Goal: Task Accomplishment & Management: Manage account settings

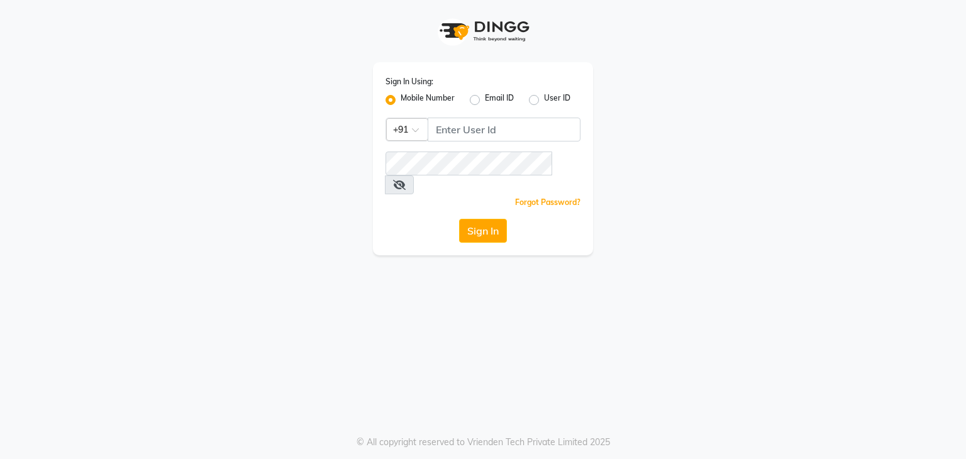
click at [414, 175] on span at bounding box center [399, 184] width 29 height 19
click at [498, 131] on input "Username" at bounding box center [504, 130] width 153 height 24
type input "7026622888"
click at [481, 380] on div "Sign In Using: Mobile Number Email ID User ID Country Code × [PHONE_NUMBER] Rem…" at bounding box center [483, 229] width 966 height 459
click at [489, 219] on button "Sign In" at bounding box center [483, 231] width 48 height 24
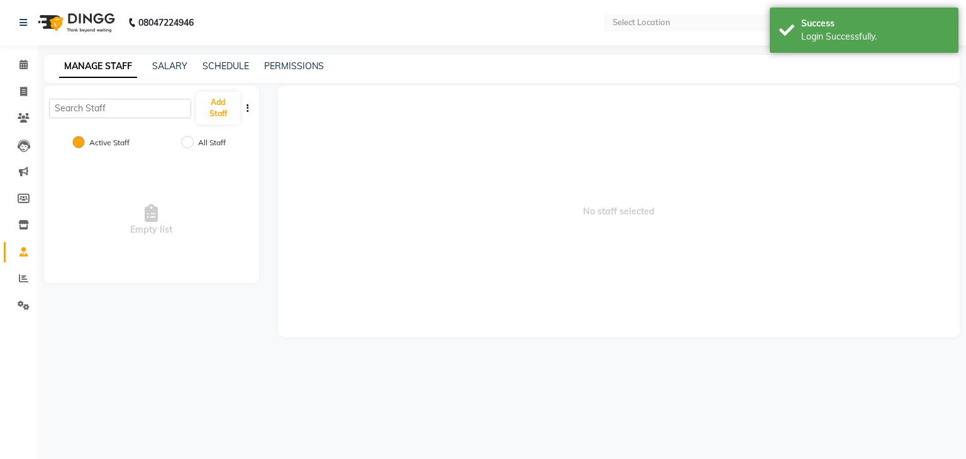
select select "en"
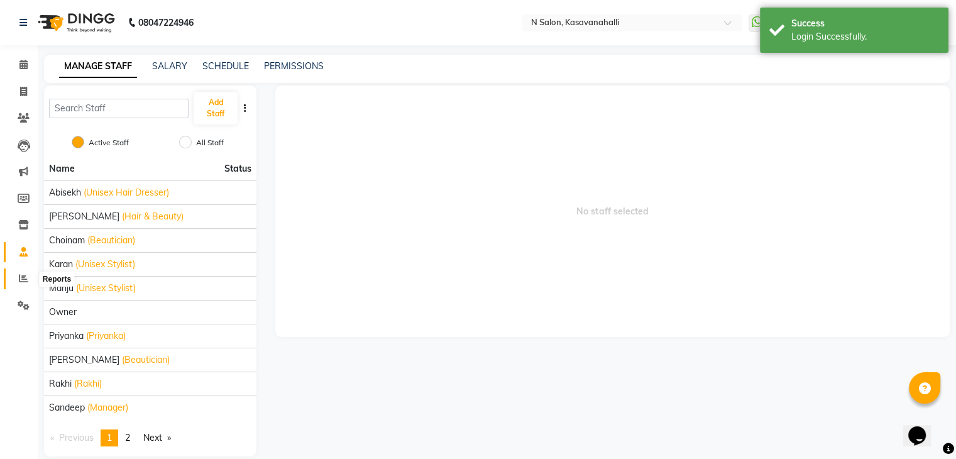
click at [19, 278] on icon at bounding box center [23, 278] width 9 height 9
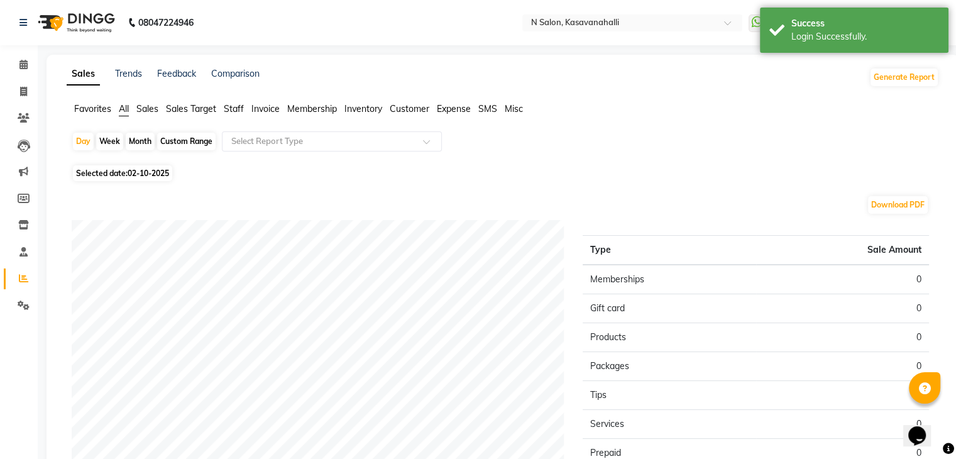
click at [231, 111] on span "Staff" at bounding box center [234, 108] width 20 height 11
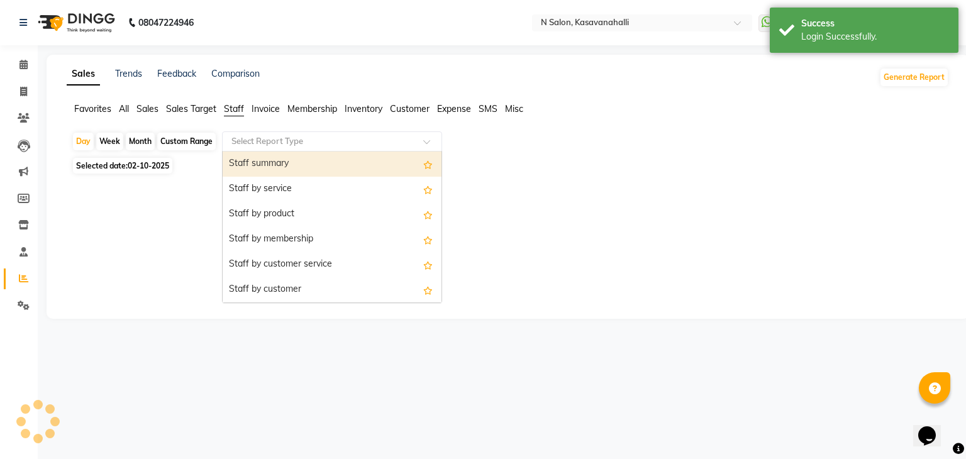
click at [312, 138] on input "text" at bounding box center [319, 141] width 181 height 13
click at [304, 157] on div "Staff summary" at bounding box center [332, 164] width 219 height 25
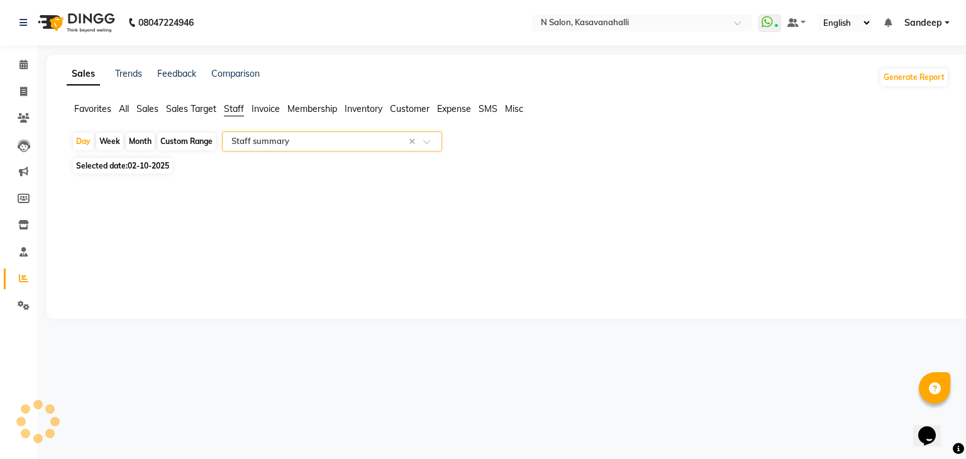
click at [105, 163] on span "Selected date: [DATE]" at bounding box center [122, 166] width 99 height 16
select select "10"
select select "2025"
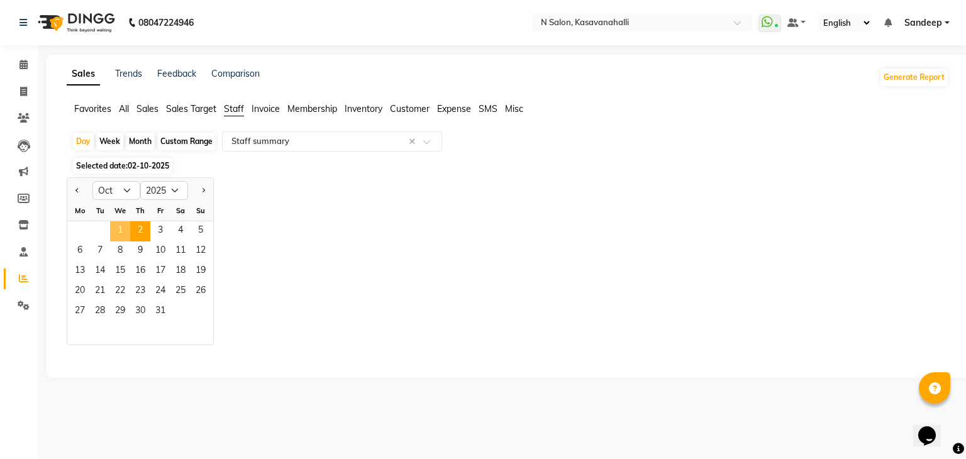
click at [126, 230] on span "1" at bounding box center [120, 231] width 20 height 20
select select "full_report"
select select "csv"
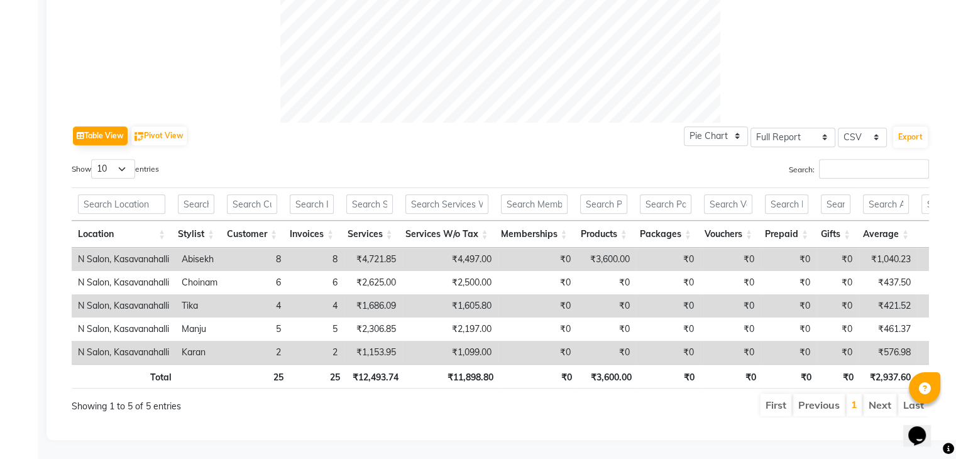
scroll to position [538, 0]
click at [612, 194] on input "text" at bounding box center [603, 203] width 47 height 19
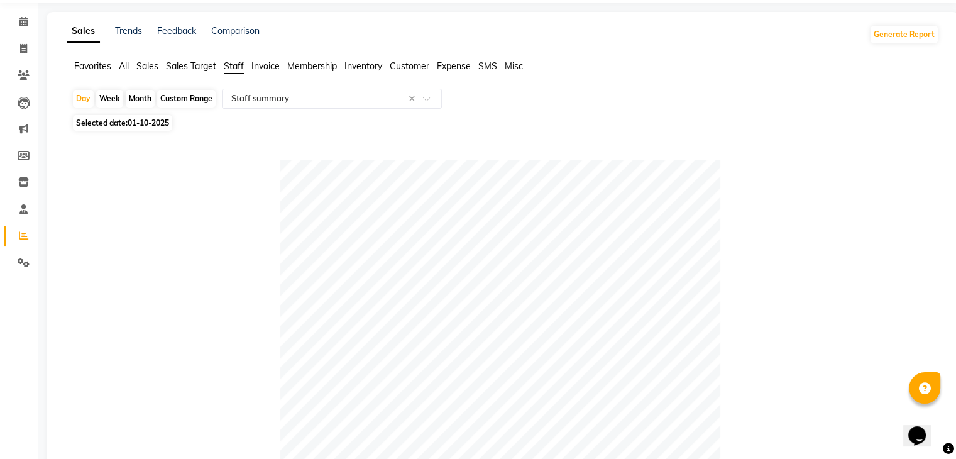
scroll to position [0, 0]
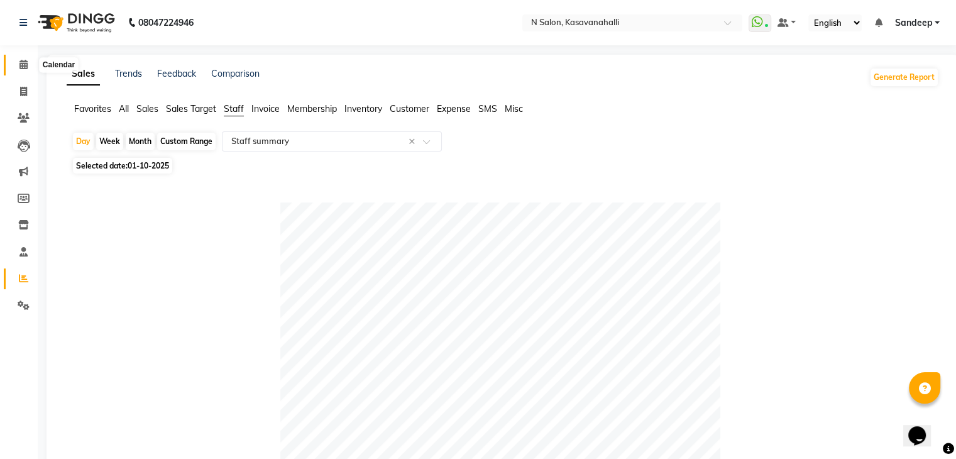
click at [26, 65] on icon at bounding box center [23, 64] width 8 height 9
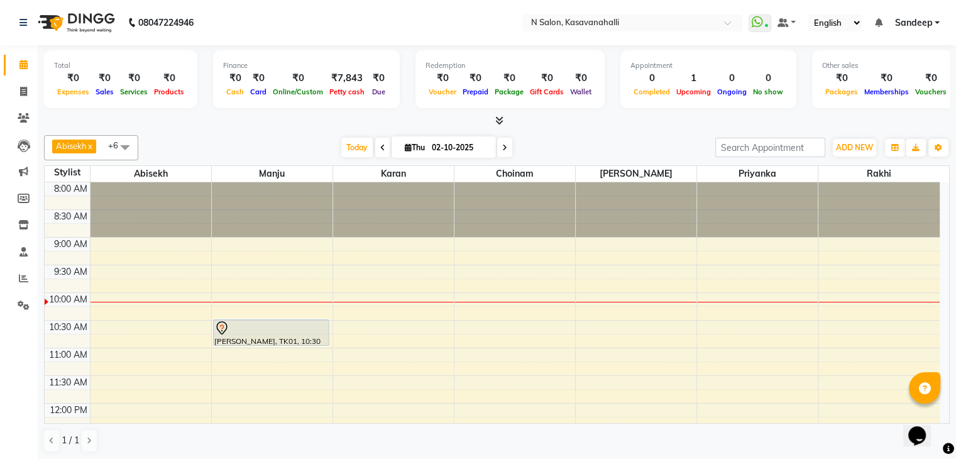
click at [375, 147] on span at bounding box center [382, 147] width 15 height 19
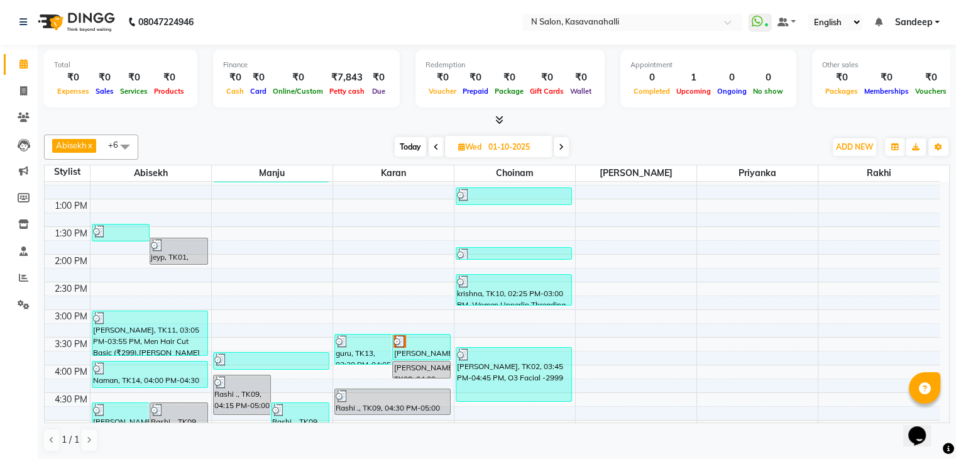
scroll to position [94, 0]
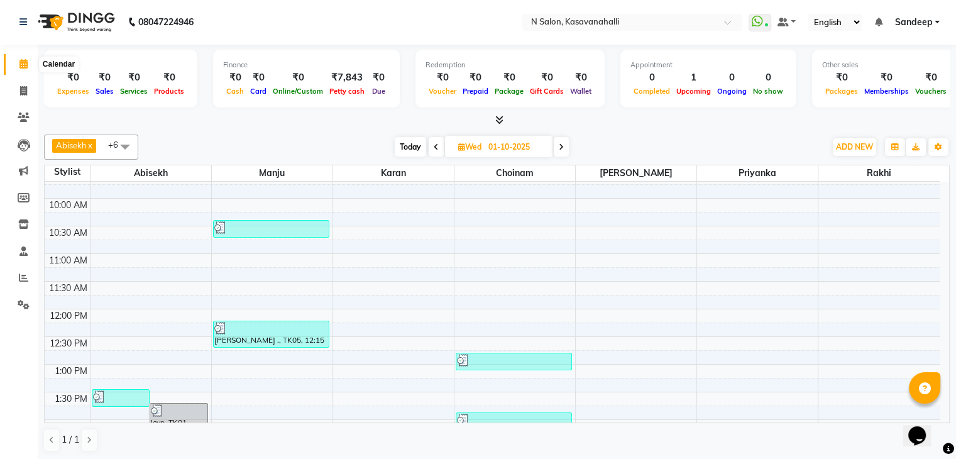
click at [28, 58] on span at bounding box center [24, 64] width 22 height 14
click at [567, 143] on span at bounding box center [561, 146] width 15 height 19
type input "02-10-2025"
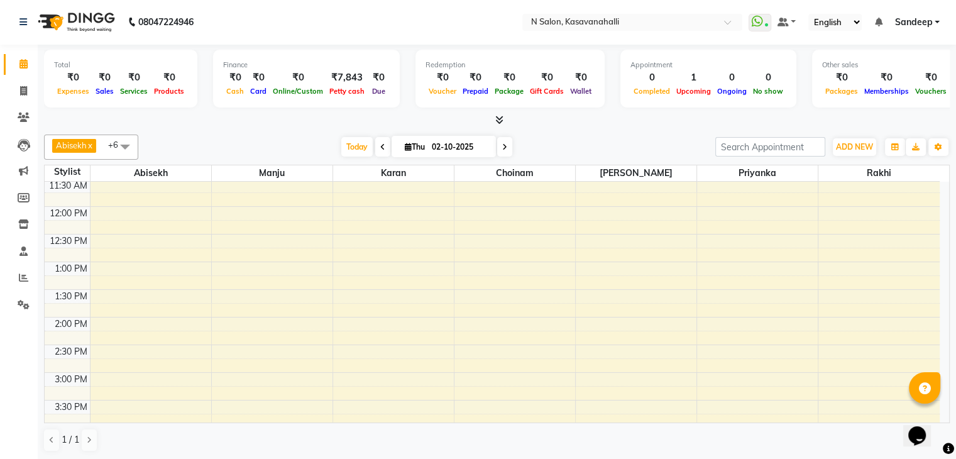
scroll to position [314, 0]
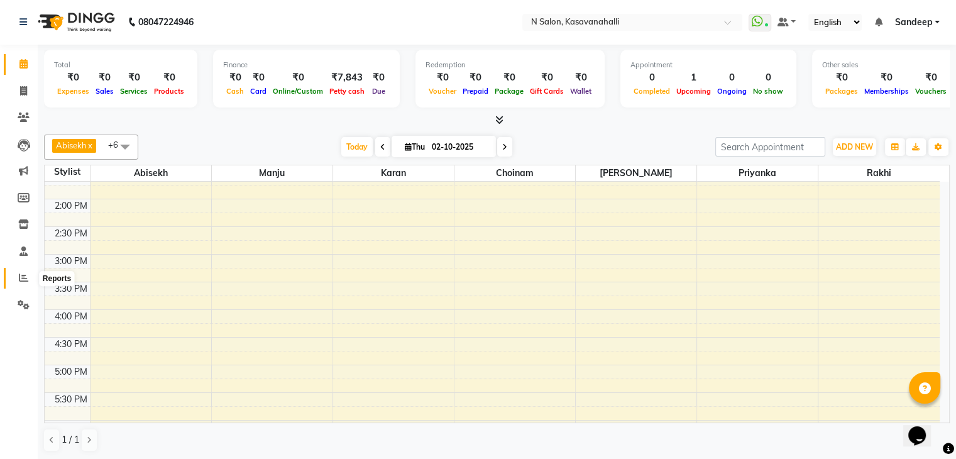
click at [21, 271] on span at bounding box center [24, 278] width 22 height 14
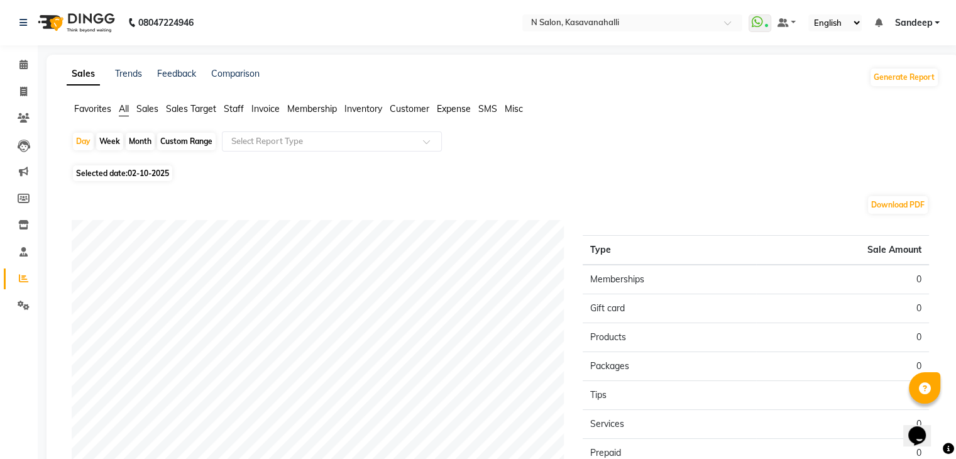
click at [367, 113] on span "Inventory" at bounding box center [364, 108] width 38 height 11
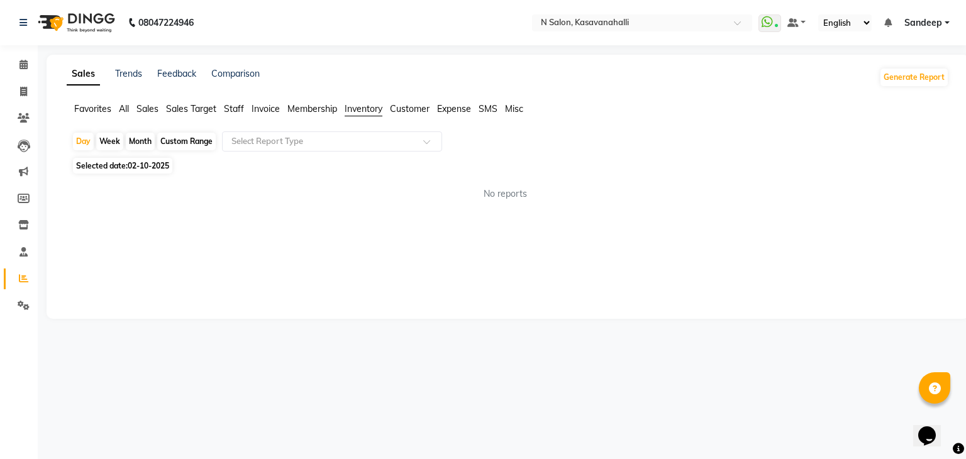
click at [416, 111] on span "Customer" at bounding box center [410, 108] width 40 height 11
click at [454, 112] on span "Expense" at bounding box center [454, 108] width 34 height 11
click at [21, 66] on icon at bounding box center [23, 64] width 8 height 9
